Goal: Information Seeking & Learning: Learn about a topic

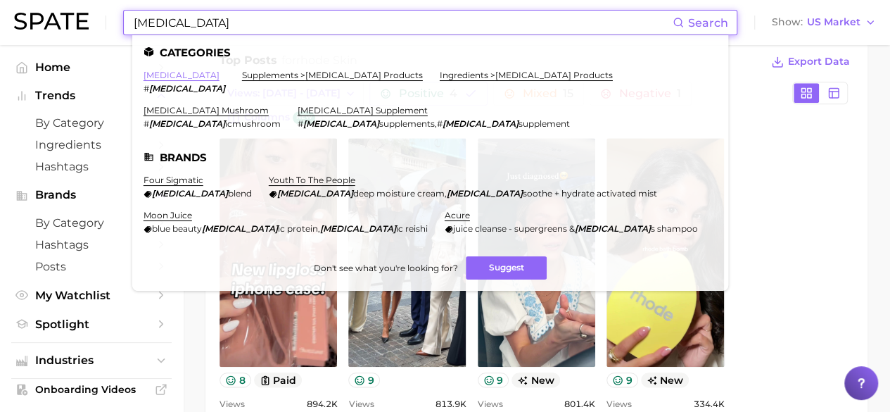
type input "[MEDICAL_DATA]"
click at [167, 72] on link "[MEDICAL_DATA]" at bounding box center [182, 75] width 76 height 11
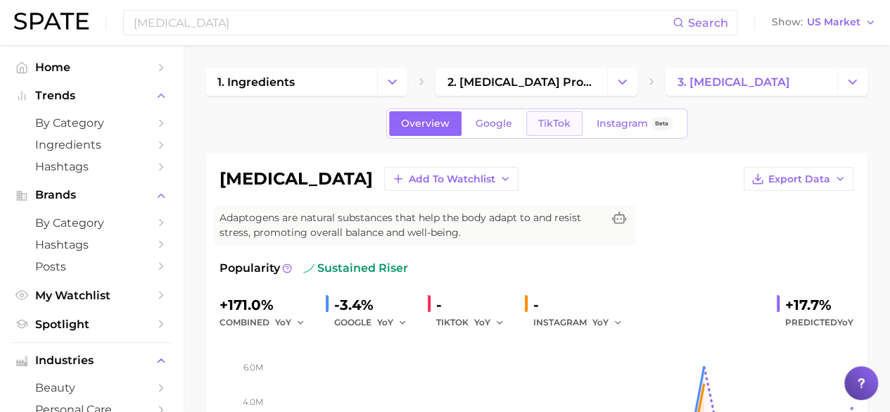
click at [556, 120] on span "TikTok" at bounding box center [554, 123] width 32 height 12
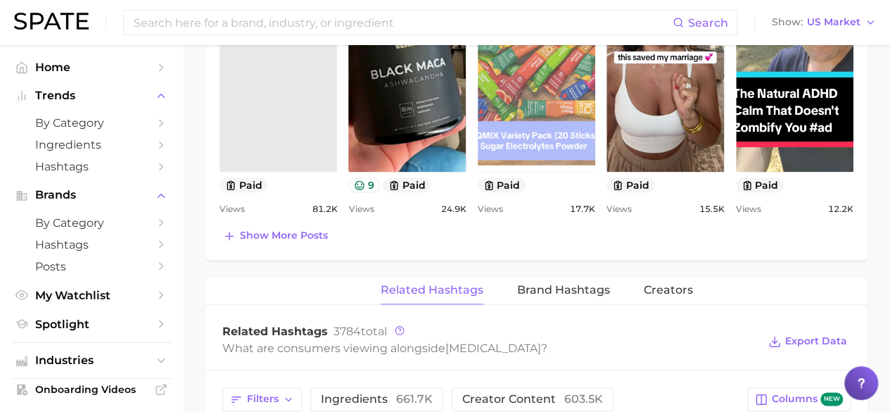
scroll to position [844, 0]
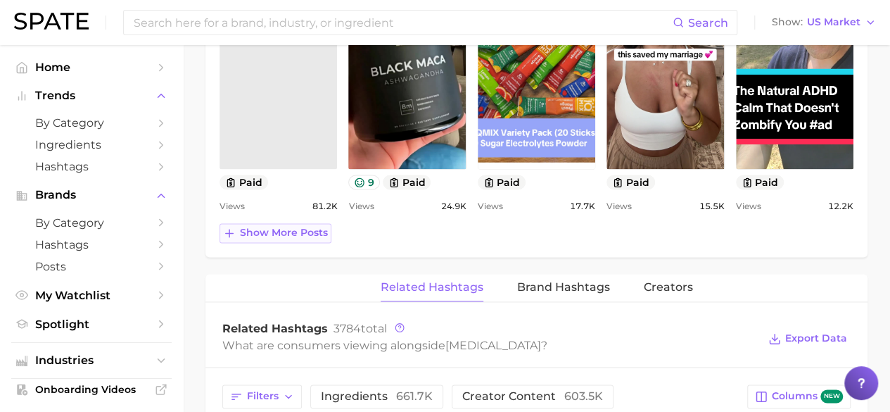
click at [312, 229] on span "Show more posts" at bounding box center [284, 233] width 88 height 12
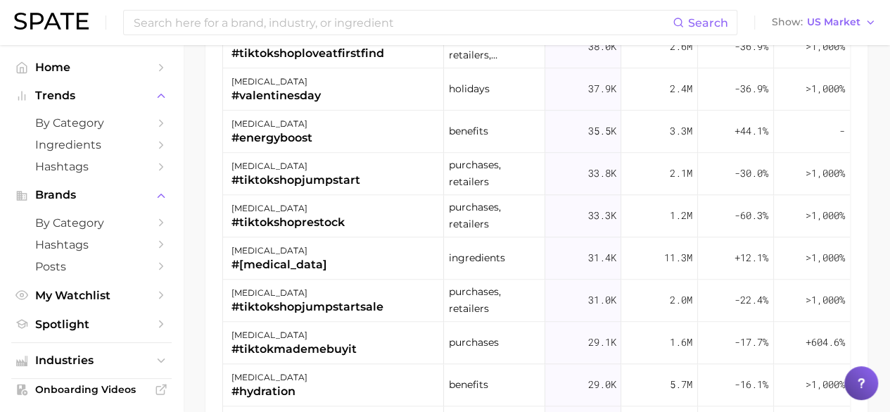
scroll to position [563, 0]
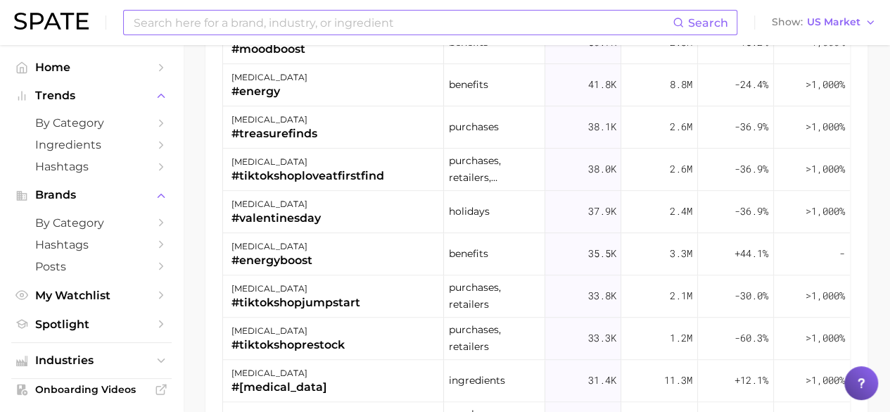
click at [430, 18] on input at bounding box center [402, 23] width 540 height 24
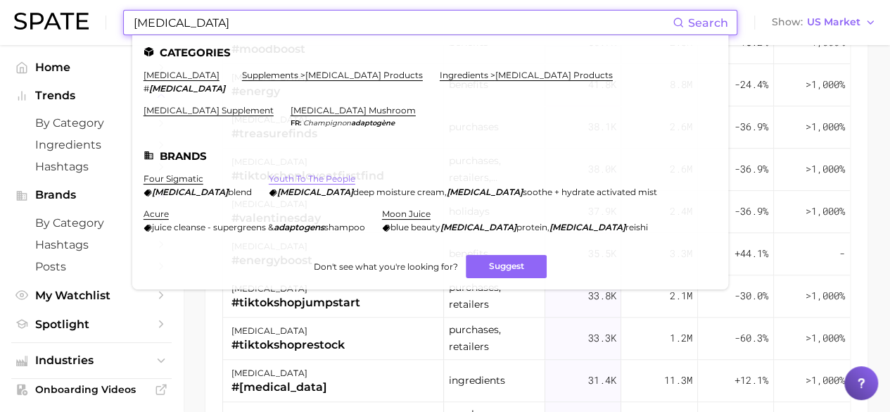
type input "[MEDICAL_DATA]"
click at [325, 178] on link "youth to the people" at bounding box center [312, 178] width 87 height 11
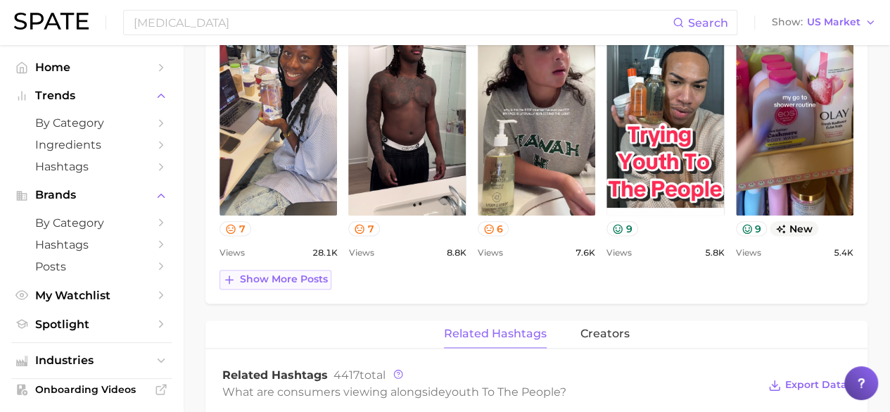
click at [307, 278] on span "Show more posts" at bounding box center [284, 279] width 88 height 12
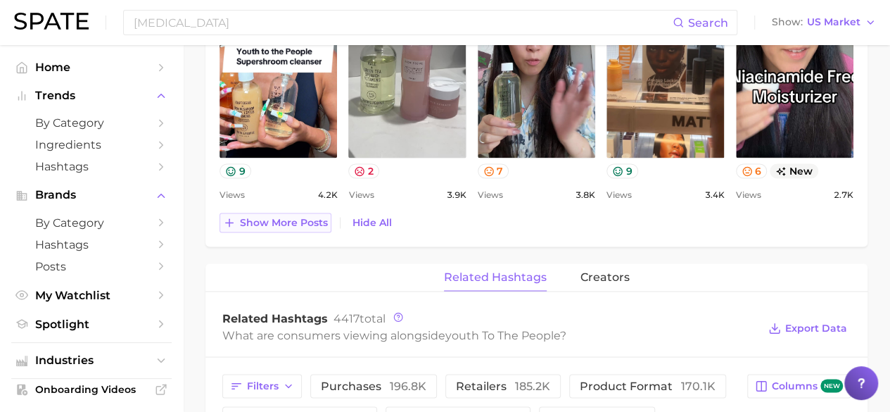
click at [286, 216] on span "Show more posts" at bounding box center [284, 222] width 88 height 12
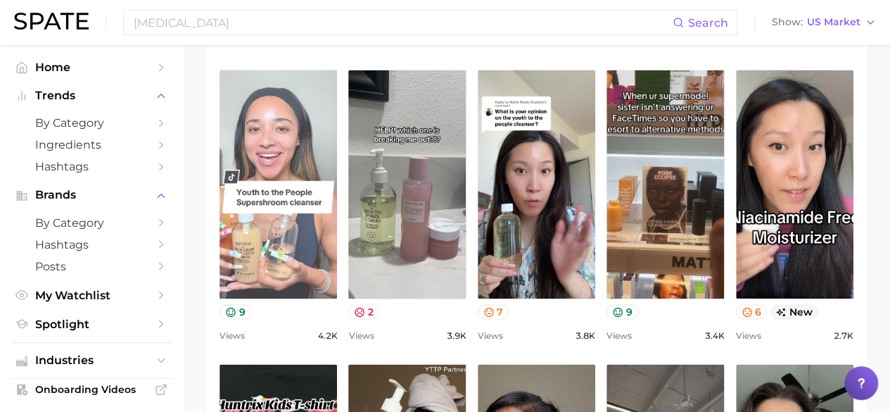
click at [308, 246] on link "view post on TikTok" at bounding box center [277, 184] width 117 height 229
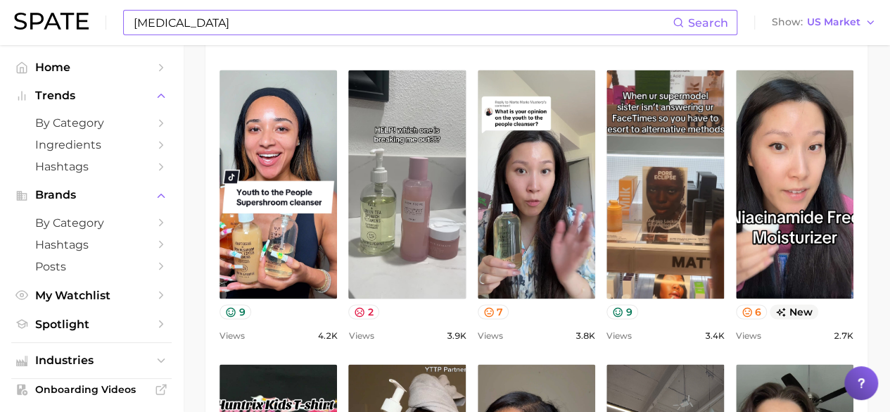
click at [320, 27] on input "[MEDICAL_DATA]" at bounding box center [402, 23] width 540 height 24
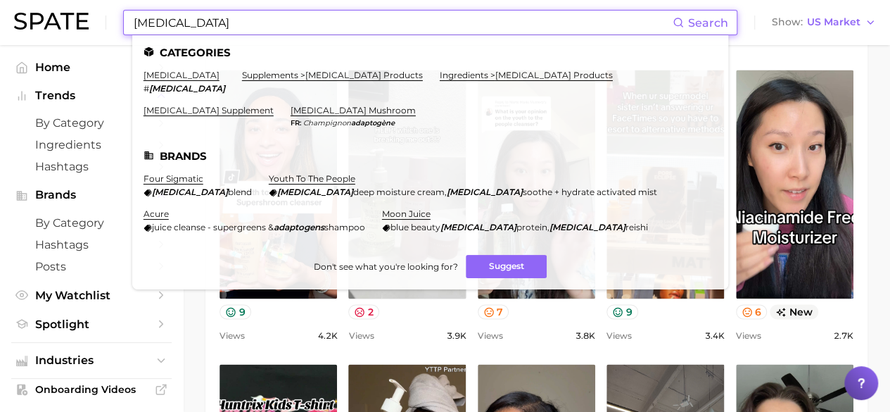
drag, startPoint x: 320, startPoint y: 27, endPoint x: 135, endPoint y: 30, distance: 185.0
click at [135, 30] on input "[MEDICAL_DATA]" at bounding box center [402, 23] width 540 height 24
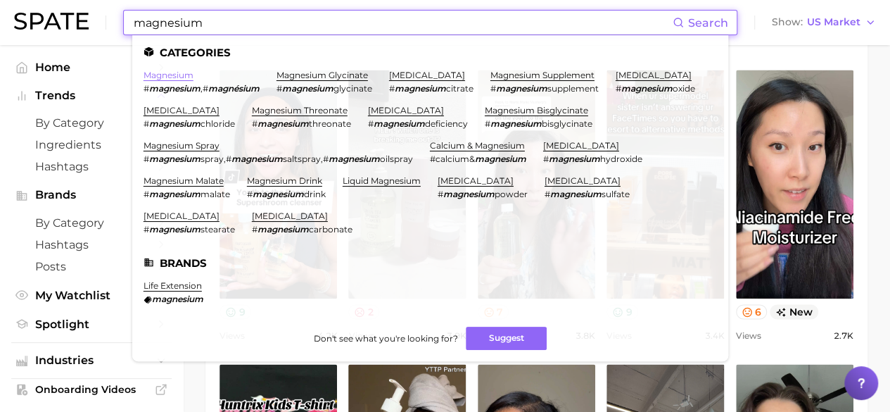
type input "magnesium"
click at [177, 72] on link "magnesium" at bounding box center [169, 75] width 50 height 11
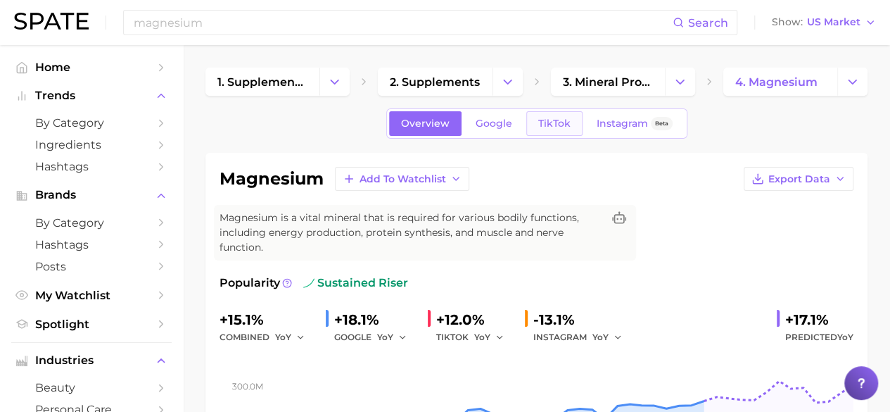
click at [559, 122] on span "TikTok" at bounding box center [554, 123] width 32 height 12
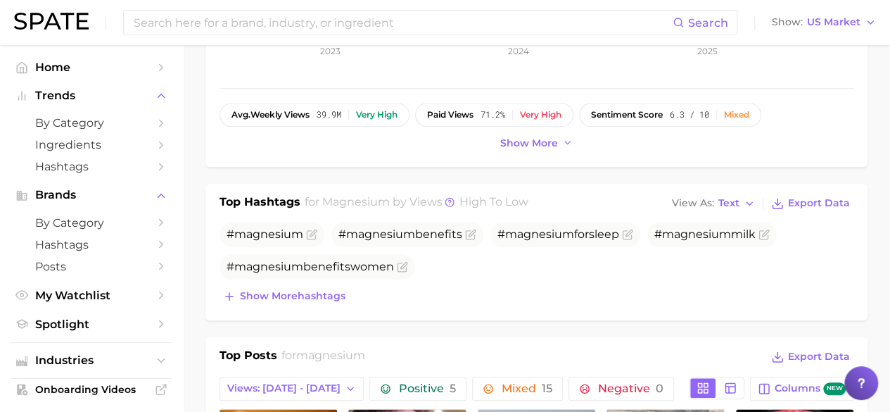
scroll to position [422, 0]
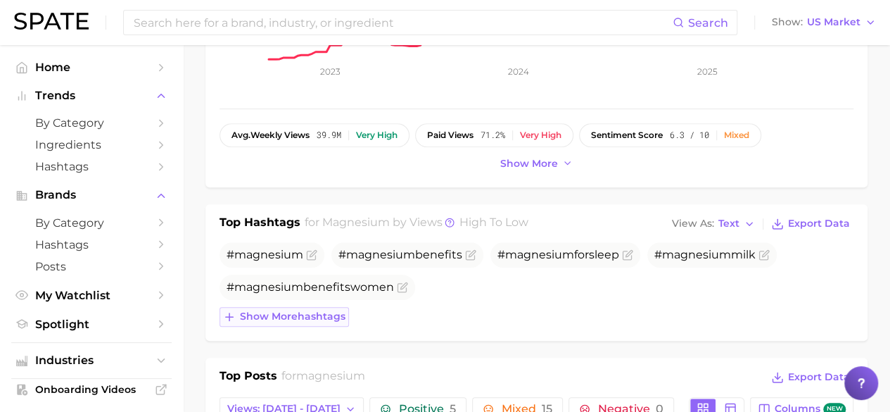
click at [300, 315] on span "Show more hashtags" at bounding box center [293, 316] width 106 height 12
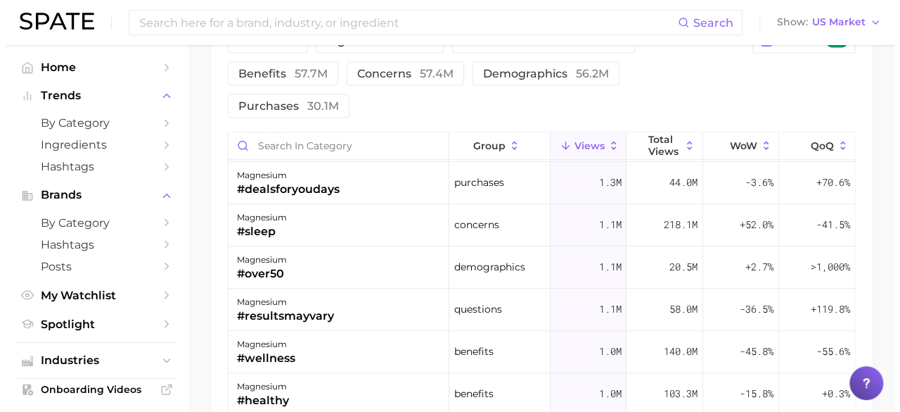
scroll to position [492, 0]
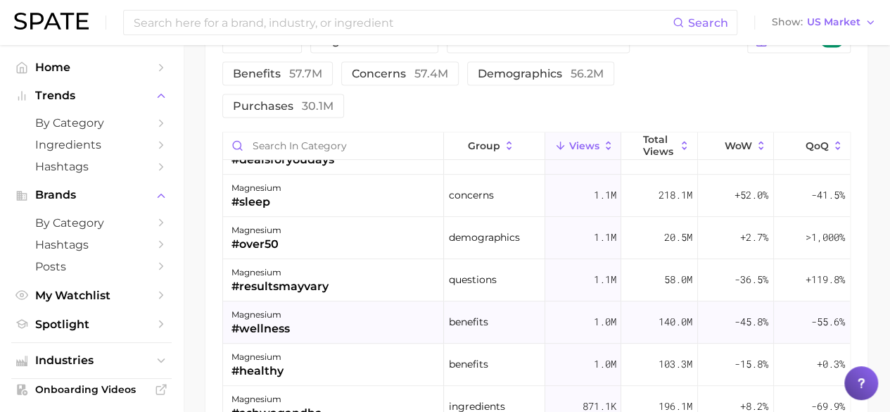
click at [277, 320] on div "#wellness" at bounding box center [260, 328] width 58 height 17
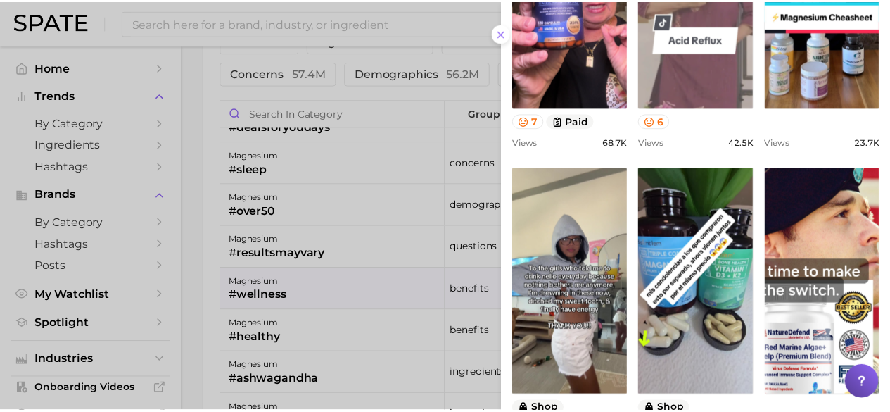
scroll to position [639, 0]
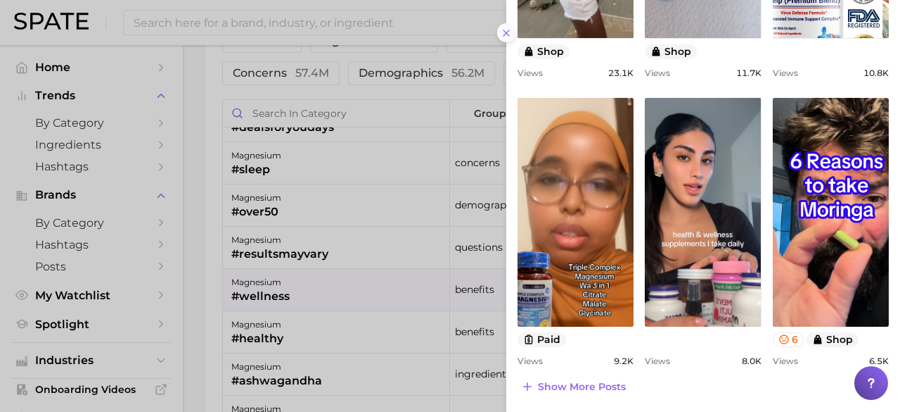
click at [504, 36] on icon at bounding box center [506, 32] width 11 height 11
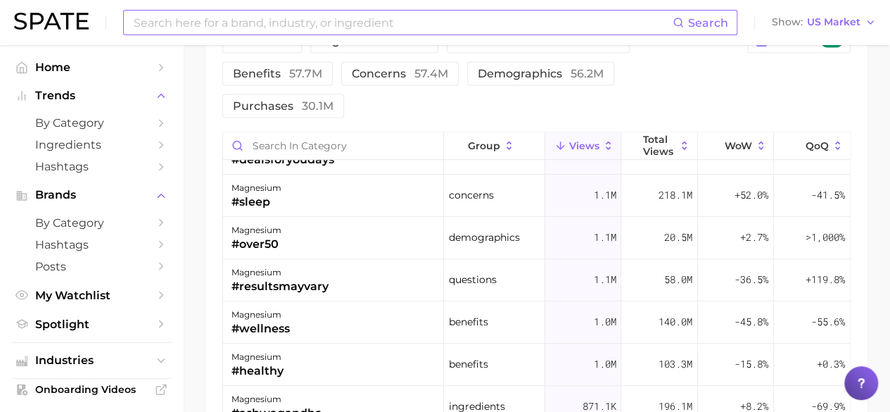
click at [393, 23] on input at bounding box center [402, 23] width 540 height 24
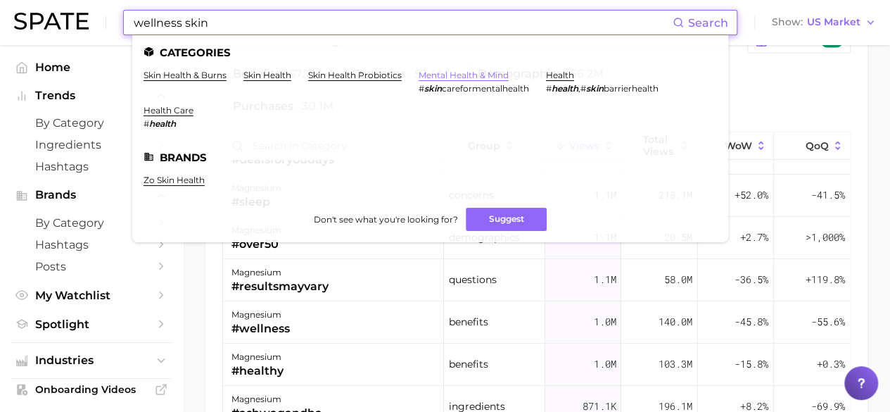
type input "wellness skin"
click at [454, 75] on link "mental health & mind" at bounding box center [464, 75] width 90 height 11
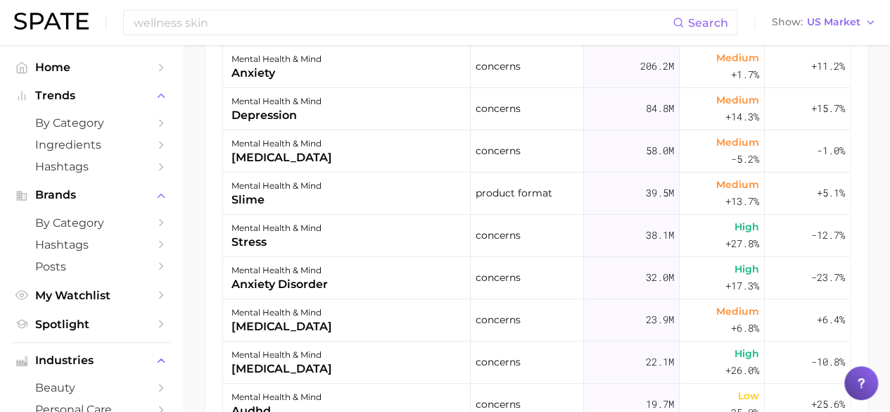
scroll to position [703, 0]
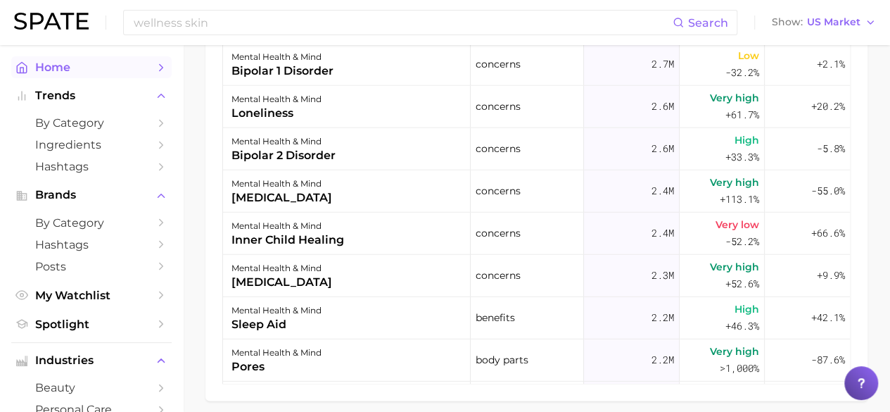
click at [71, 70] on span "Home" at bounding box center [91, 66] width 113 height 13
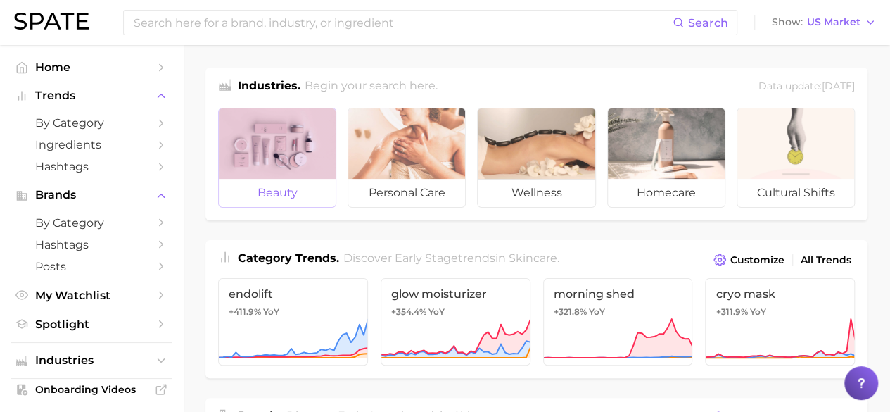
click at [321, 144] on div at bounding box center [277, 143] width 117 height 70
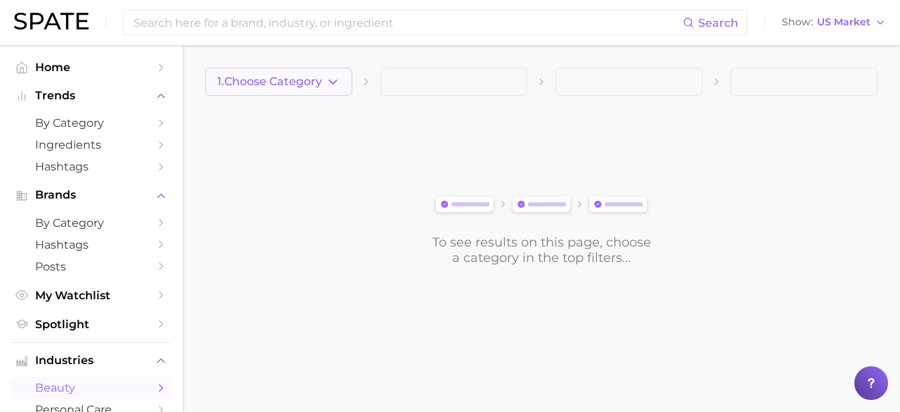
click at [303, 79] on span "1. Choose Category" at bounding box center [269, 81] width 105 height 13
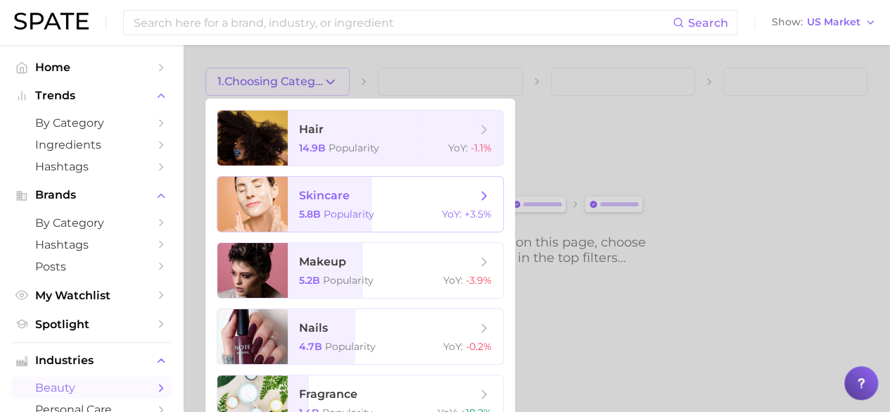
click at [338, 213] on span "Popularity" at bounding box center [349, 214] width 51 height 13
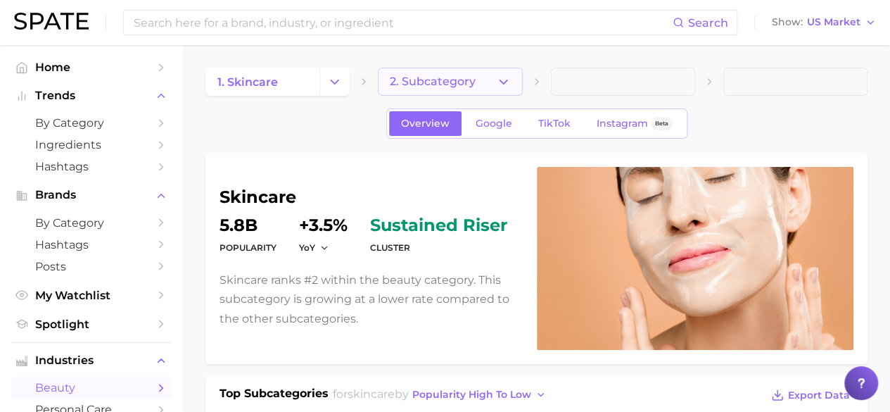
click at [507, 70] on button "2. Subcategory" at bounding box center [450, 82] width 144 height 28
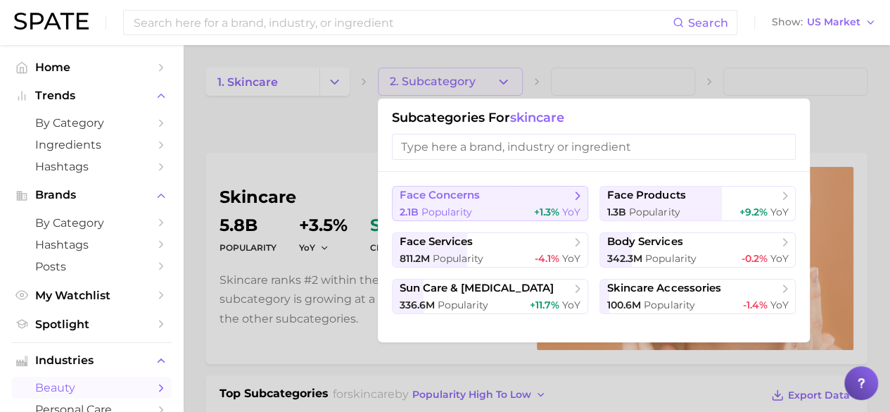
click at [477, 215] on div "2.1b Popularity +1.3% YoY" at bounding box center [490, 211] width 181 height 13
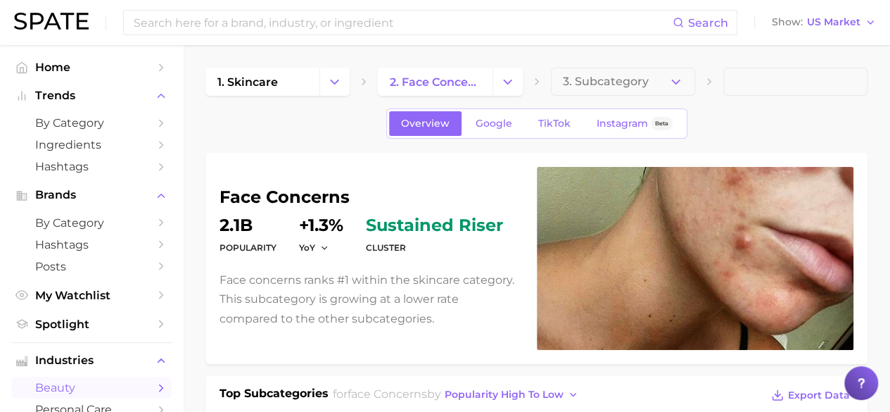
click at [620, 72] on button "3. Subcategory" at bounding box center [623, 82] width 144 height 28
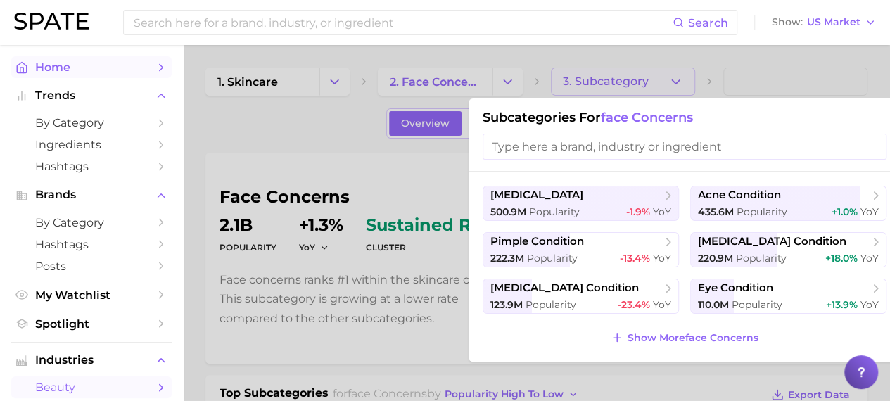
click at [73, 63] on span "Home" at bounding box center [91, 66] width 113 height 13
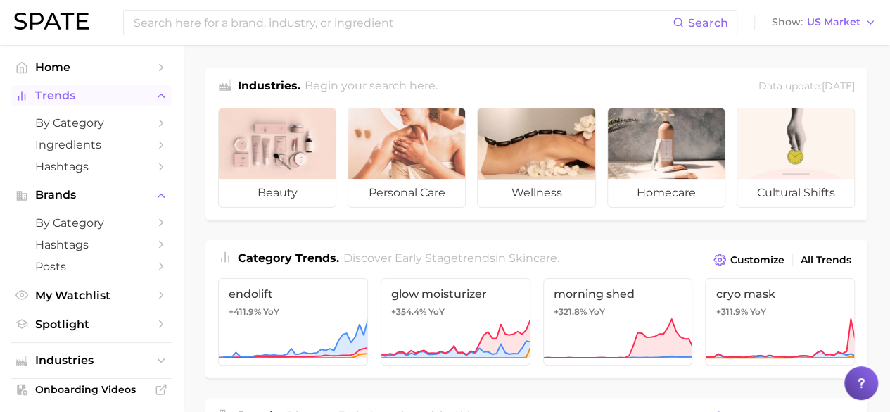
click at [71, 102] on span "Trends" at bounding box center [91, 95] width 113 height 13
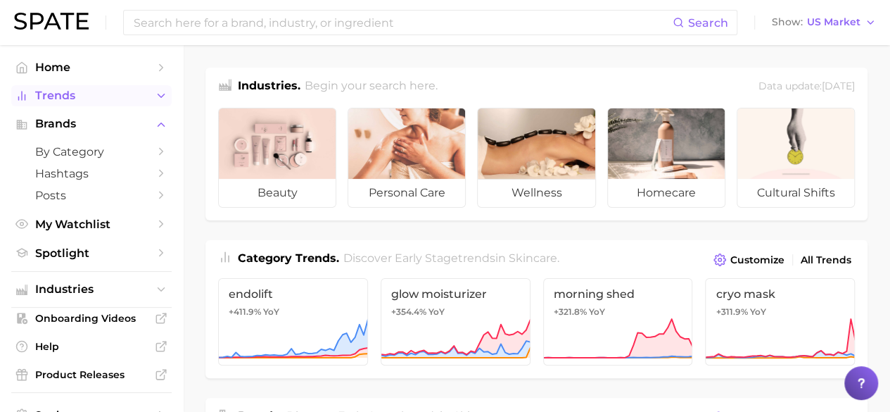
click at [74, 99] on span "Trends" at bounding box center [91, 95] width 113 height 13
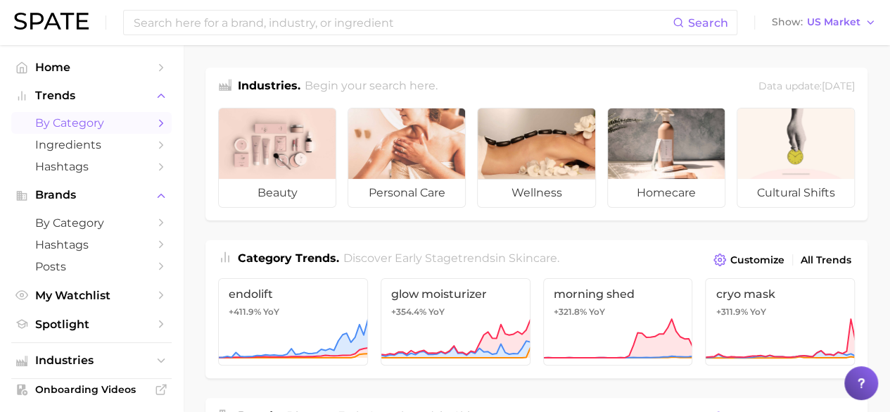
click at [89, 120] on span "by Category" at bounding box center [91, 122] width 113 height 13
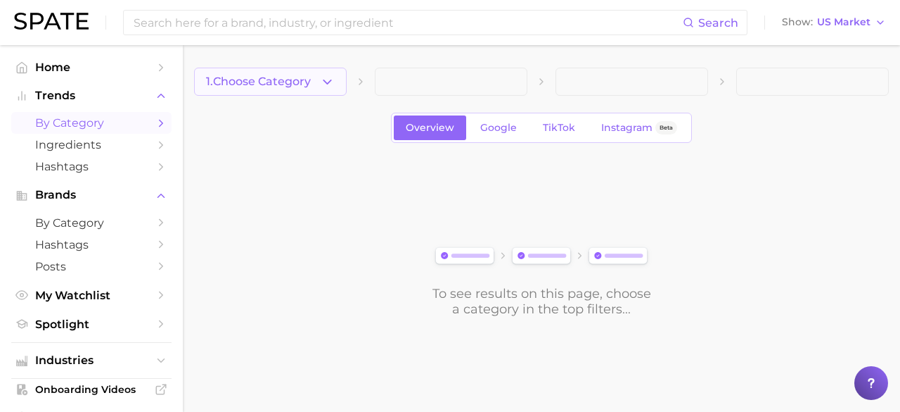
click at [332, 78] on icon "button" at bounding box center [327, 82] width 15 height 15
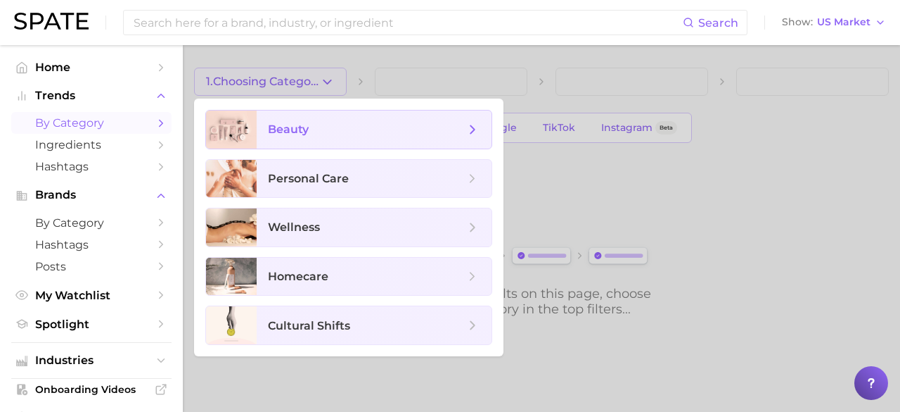
click at [335, 126] on span "beauty" at bounding box center [366, 129] width 197 height 15
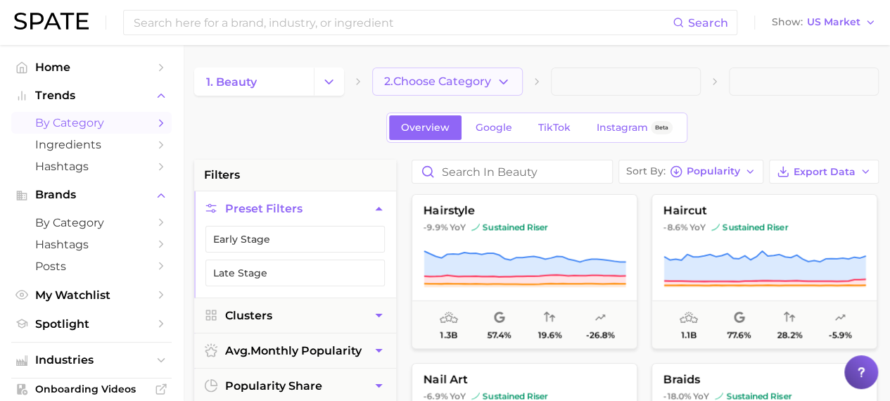
click at [509, 77] on icon "button" at bounding box center [503, 82] width 15 height 15
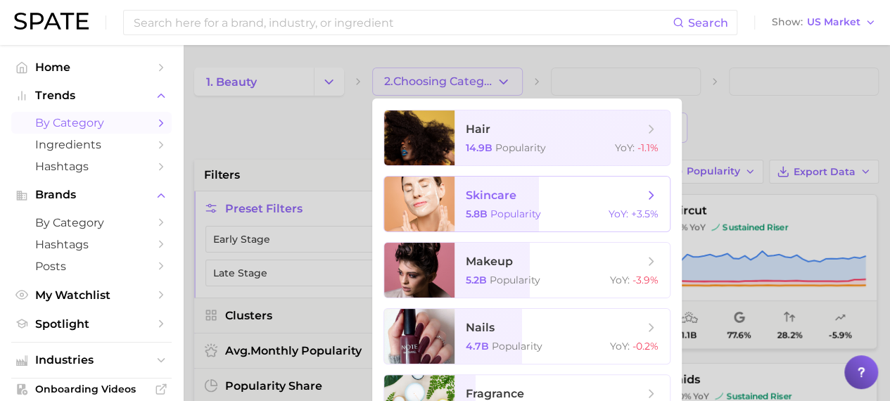
click at [505, 202] on span "skincare" at bounding box center [554, 195] width 177 height 15
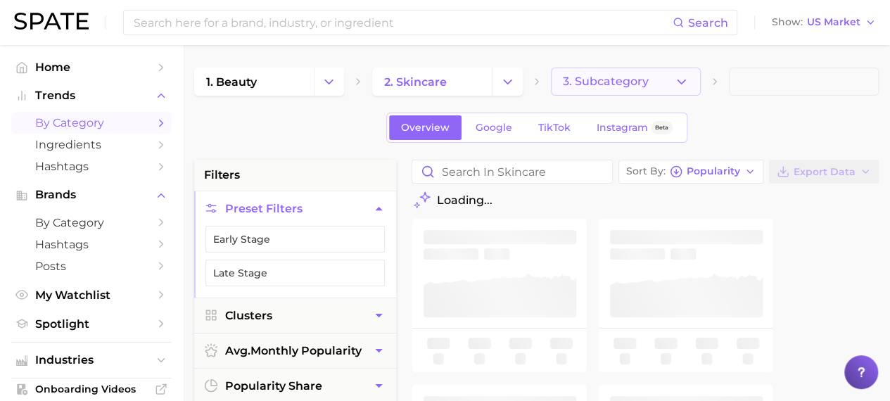
click at [684, 72] on button "3. Subcategory" at bounding box center [626, 82] width 150 height 28
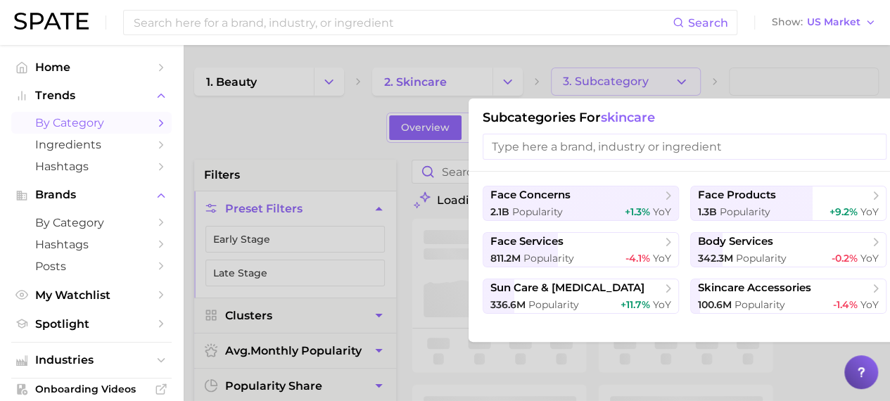
click at [768, 82] on div at bounding box center [445, 200] width 890 height 401
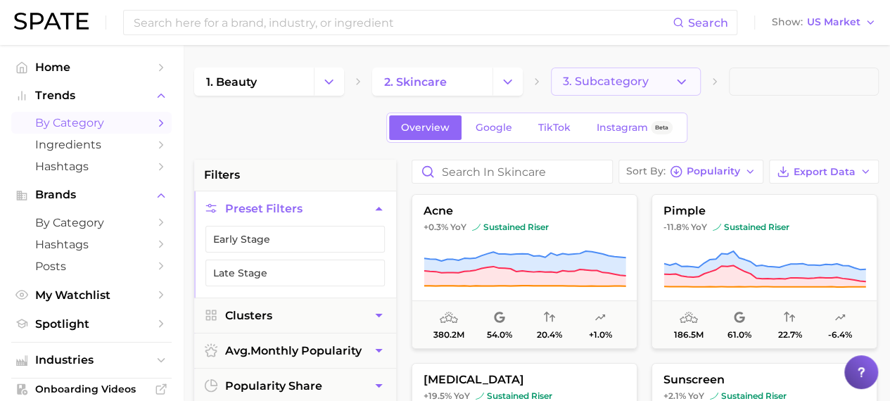
click at [670, 79] on button "3. Subcategory" at bounding box center [626, 82] width 150 height 28
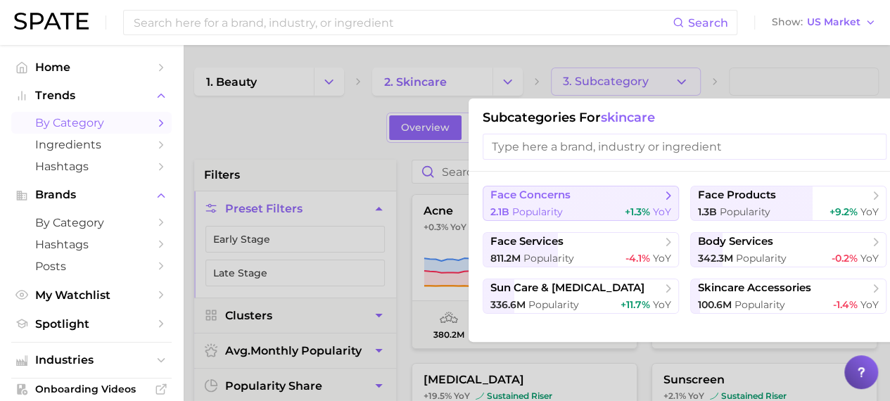
click at [599, 199] on span "face concerns" at bounding box center [575, 196] width 171 height 14
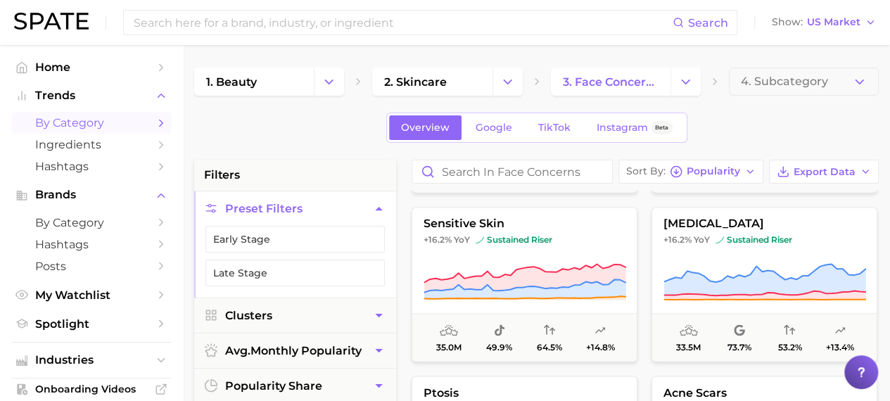
scroll to position [1337, 0]
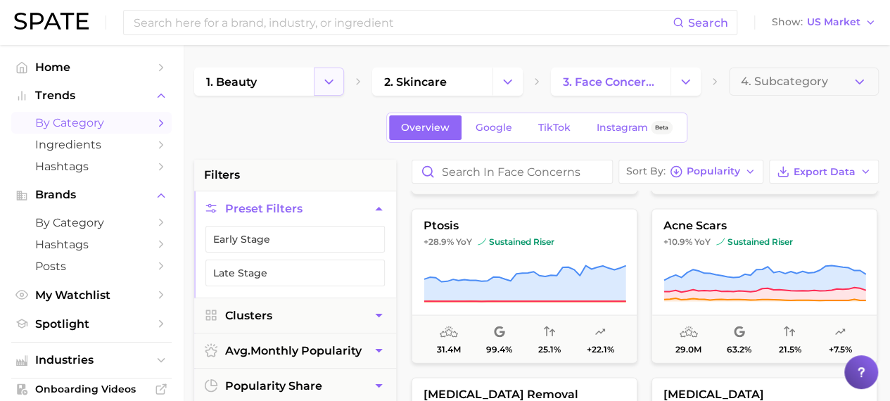
click at [333, 81] on icon "Change Category" at bounding box center [328, 82] width 15 height 15
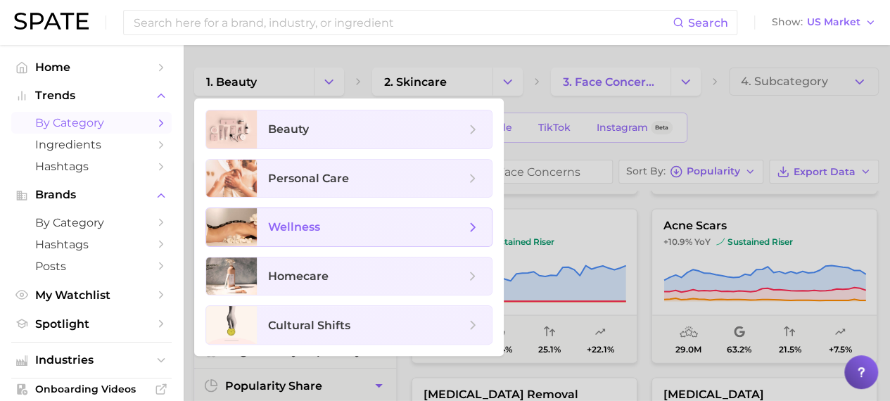
click at [325, 226] on span "wellness" at bounding box center [366, 226] width 197 height 15
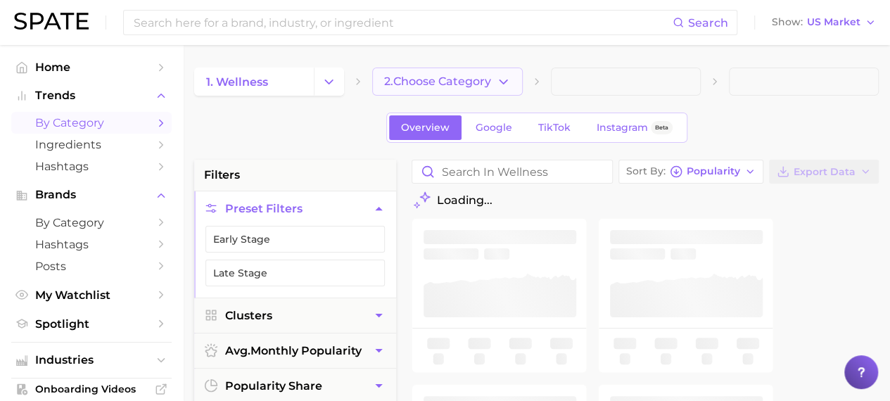
click at [514, 88] on button "2. Choose Category" at bounding box center [447, 82] width 150 height 28
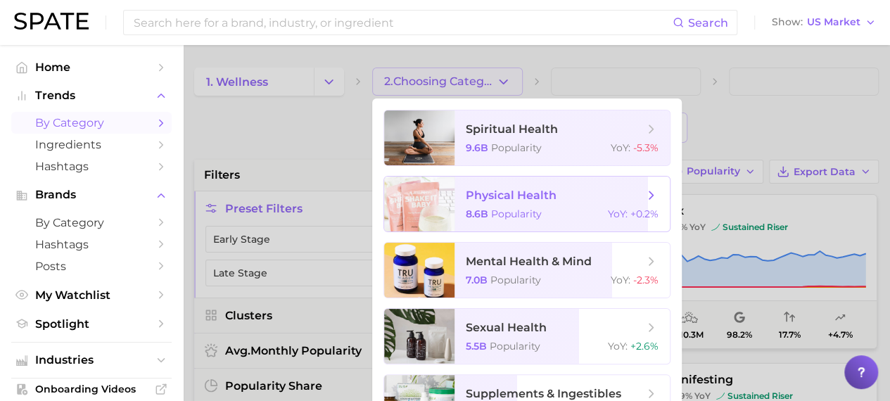
click at [530, 220] on span "Popularity" at bounding box center [516, 214] width 51 height 13
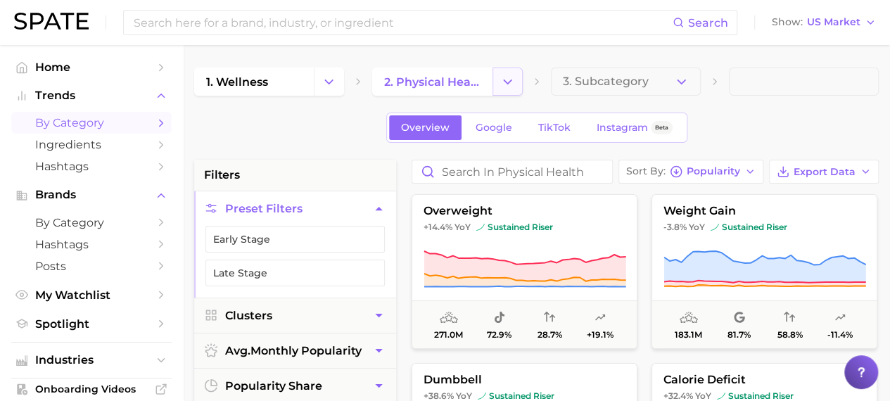
click at [511, 83] on icon "Change Category" at bounding box center [507, 82] width 15 height 15
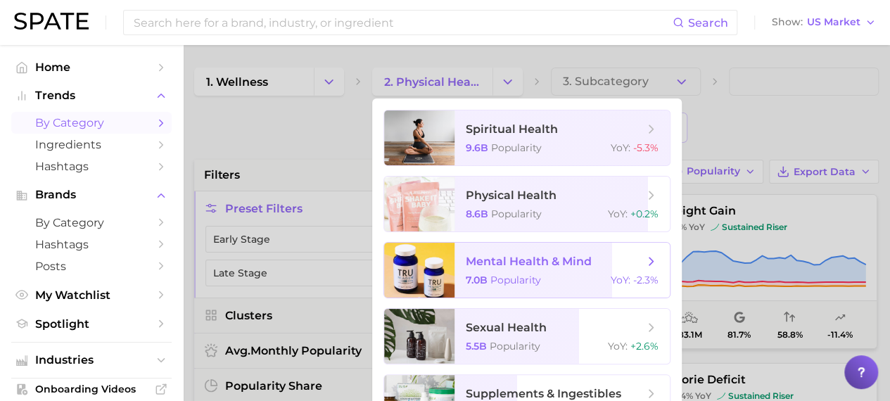
click at [521, 258] on span "mental health & mind" at bounding box center [529, 261] width 126 height 13
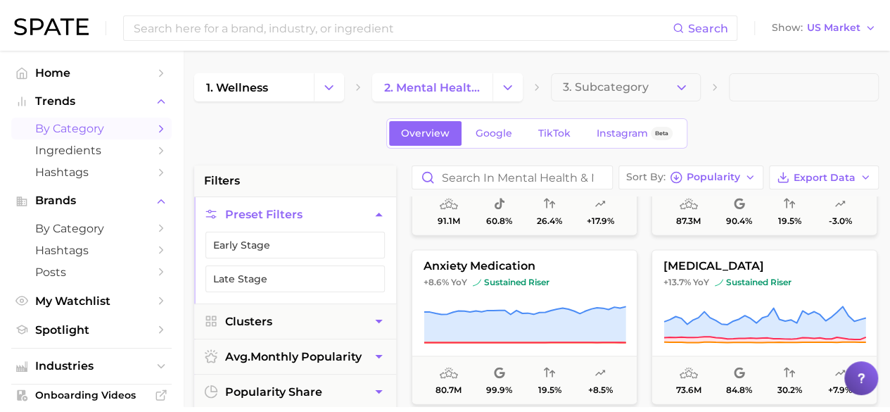
scroll to position [985, 0]
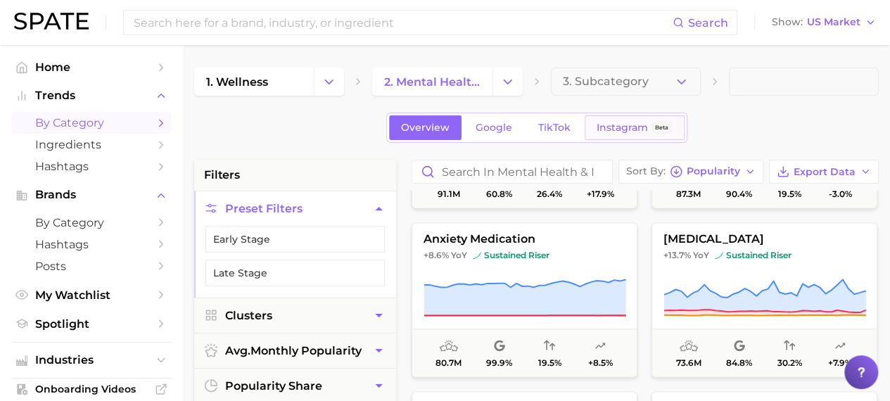
click at [641, 132] on span "Instagram" at bounding box center [622, 128] width 51 height 12
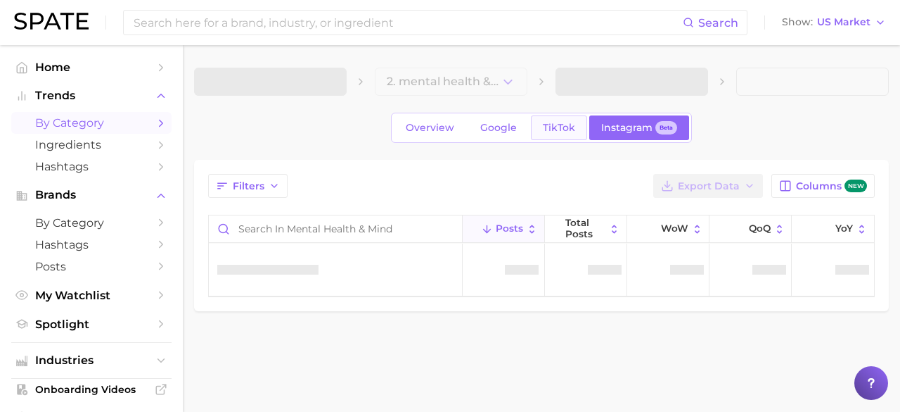
click at [556, 129] on span "TikTok" at bounding box center [559, 128] width 32 height 12
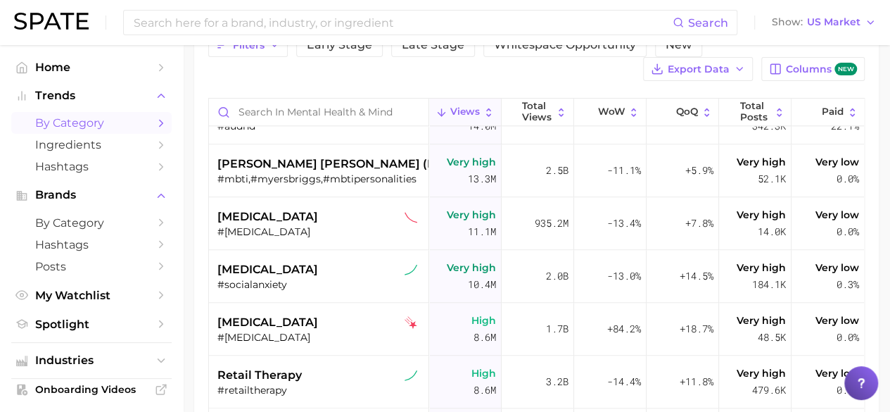
scroll to position [915, 0]
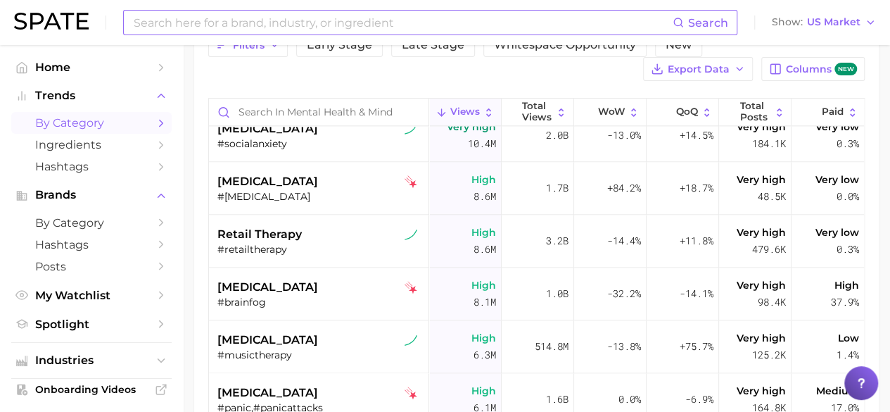
click at [227, 23] on input at bounding box center [402, 23] width 540 height 24
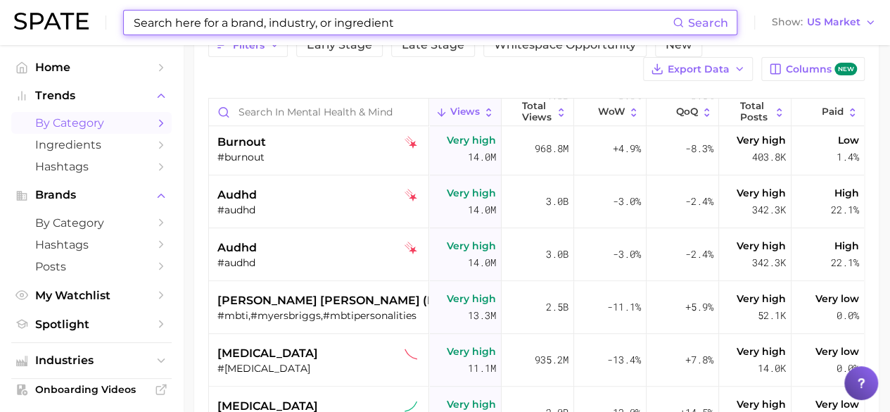
scroll to position [633, 0]
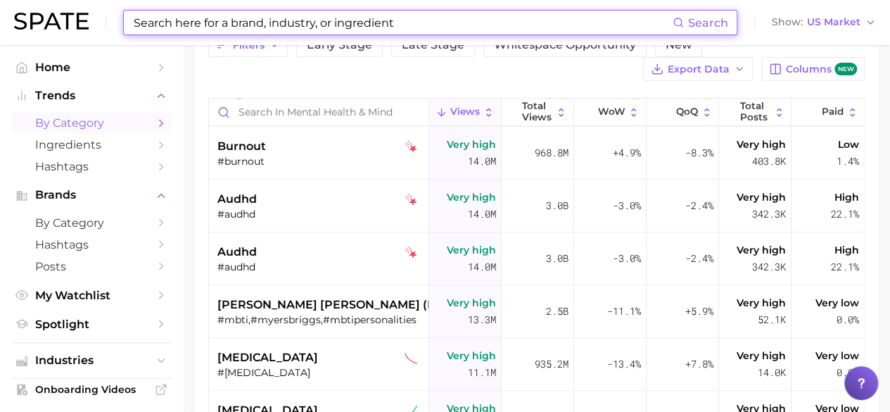
click at [394, 20] on input at bounding box center [402, 23] width 540 height 24
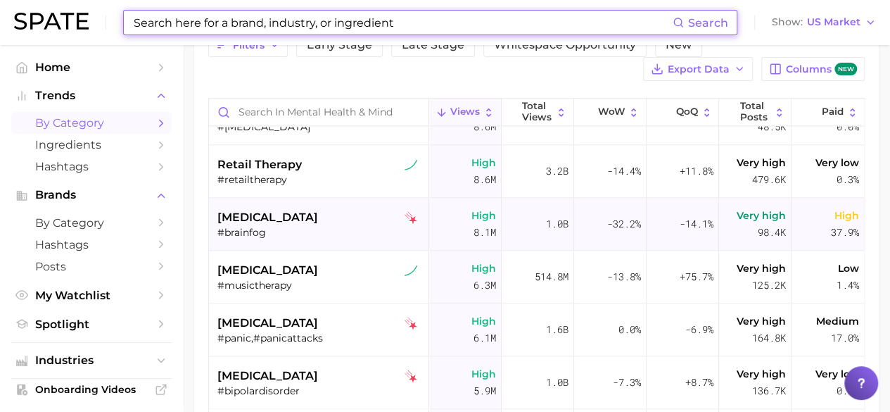
scroll to position [985, 0]
click at [302, 23] on input at bounding box center [402, 23] width 540 height 24
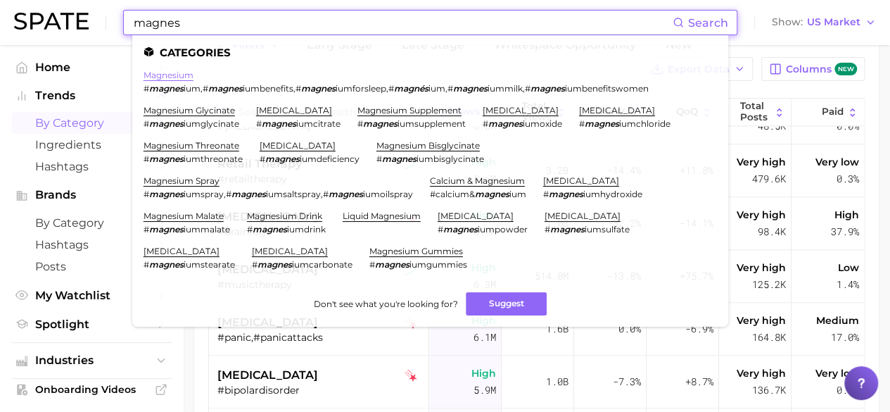
type input "magnes"
click at [176, 76] on link "magnesium" at bounding box center [169, 75] width 50 height 11
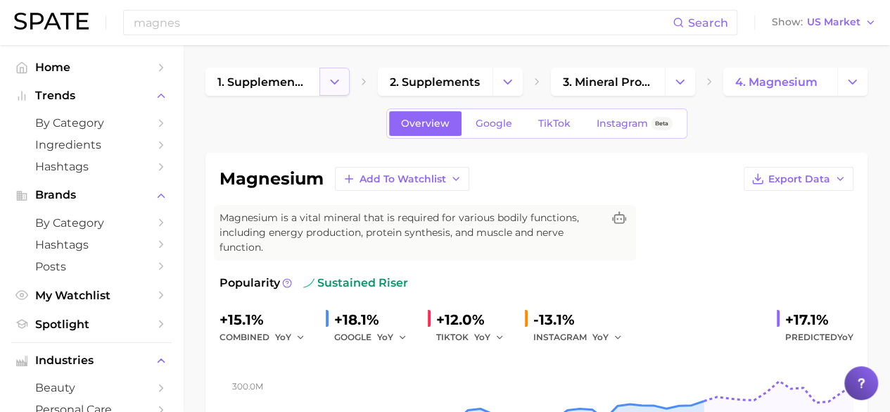
click at [342, 85] on button "Change Category" at bounding box center [334, 82] width 30 height 28
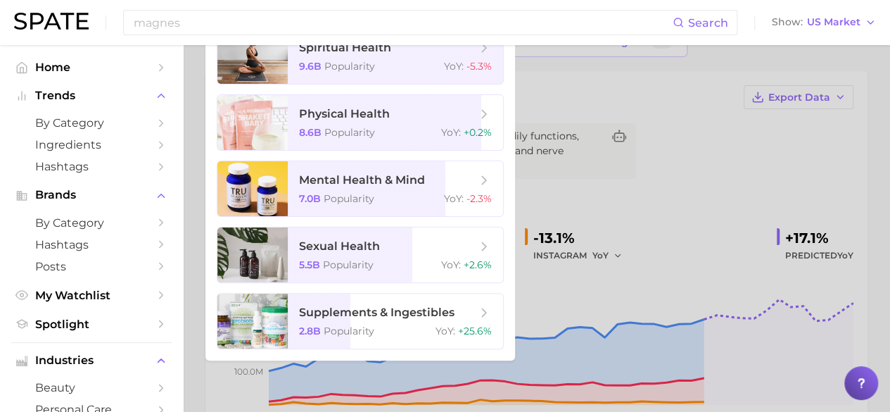
scroll to position [141, 0]
